Goal: Information Seeking & Learning: Learn about a topic

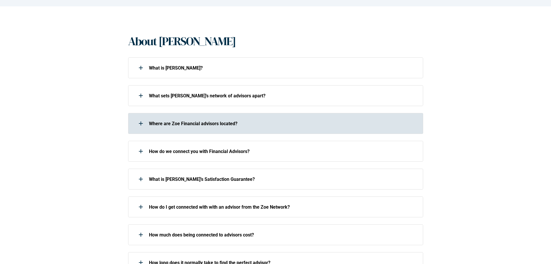
click at [143, 125] on div at bounding box center [141, 123] width 12 height 12
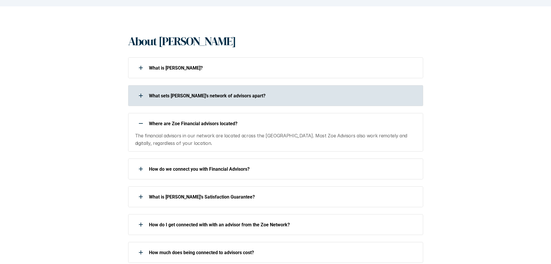
click at [155, 96] on p "What sets [PERSON_NAME]’s network of advisors apart?" at bounding box center [282, 95] width 267 height 5
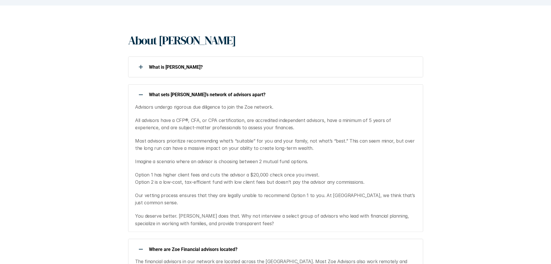
scroll to position [231, 0]
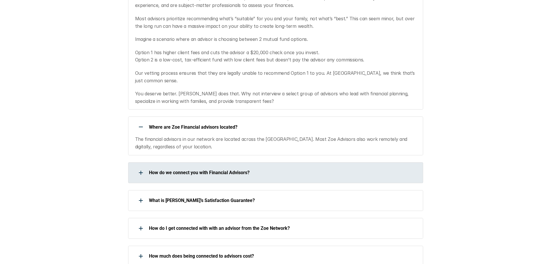
click at [158, 167] on div "How do we connect you with Financial Advisors?" at bounding box center [272, 173] width 288 height 12
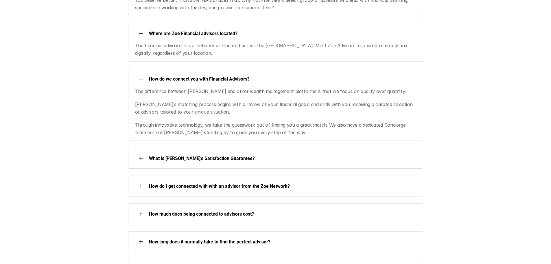
scroll to position [340, 0]
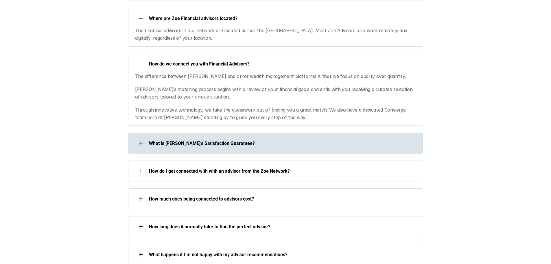
click at [164, 141] on div "What is [PERSON_NAME]’s Satisfaction Guarantee?" at bounding box center [272, 143] width 288 height 12
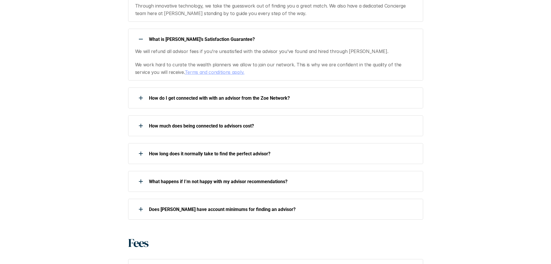
scroll to position [448, 0]
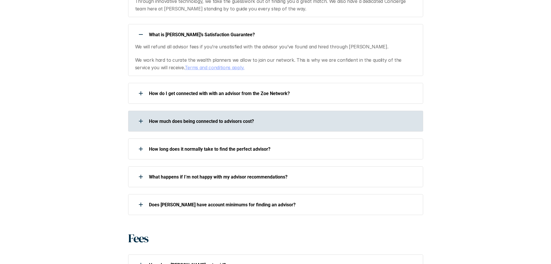
click at [146, 117] on div at bounding box center [141, 121] width 12 height 12
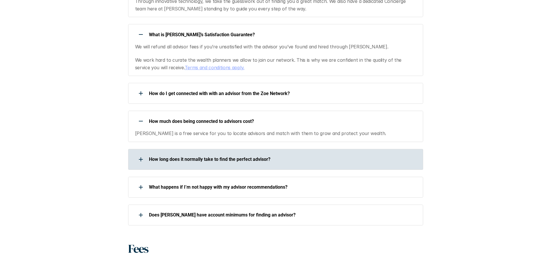
click at [161, 156] on p "How long does it normally take to find the perfect advisor?" at bounding box center [282, 158] width 267 height 5
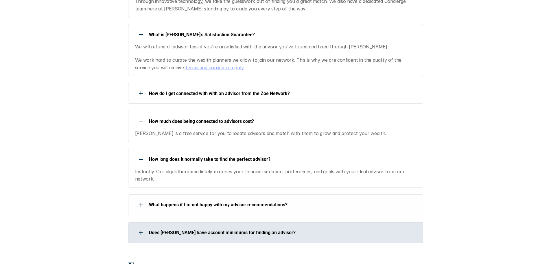
click at [170, 229] on p "Does [PERSON_NAME] have account minimums for finding an advisor?" at bounding box center [282, 231] width 267 height 5
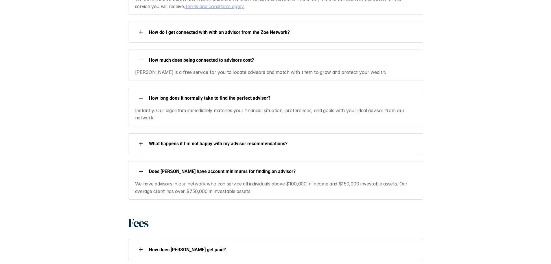
scroll to position [644, 0]
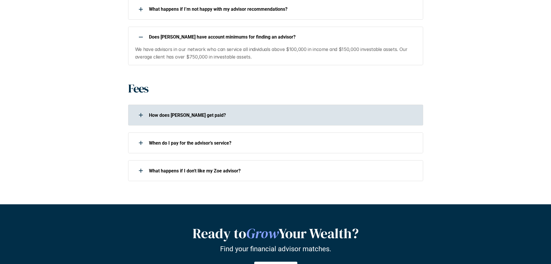
click at [167, 112] on p "How does [PERSON_NAME] get paid?" at bounding box center [282, 114] width 267 height 5
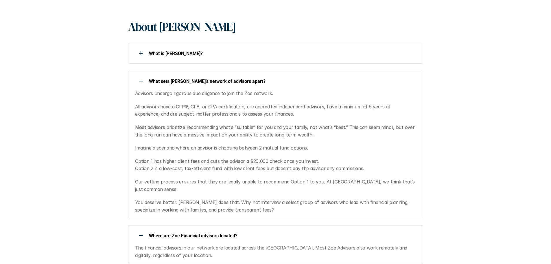
scroll to position [0, 0]
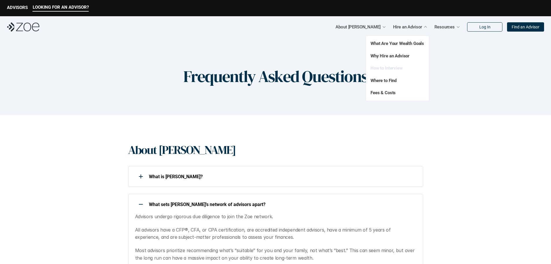
click at [397, 69] on link "How to Interview" at bounding box center [387, 67] width 32 height 5
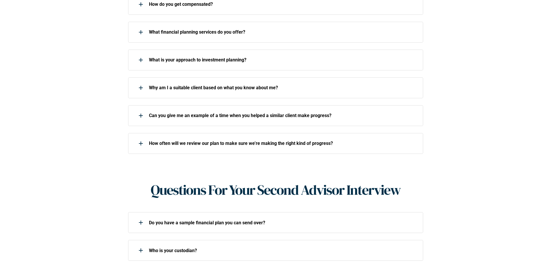
scroll to position [347, 0]
